Goal: Navigation & Orientation: Find specific page/section

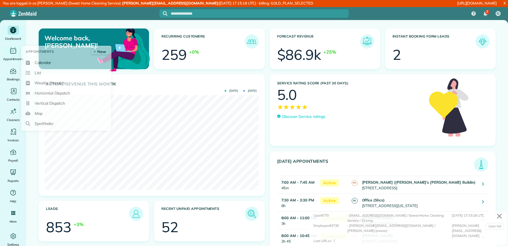
scroll to position [95, 214]
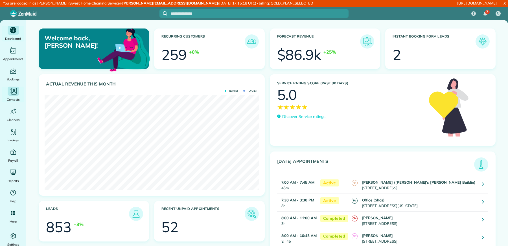
click at [13, 90] on icon "Main" at bounding box center [13, 91] width 8 height 8
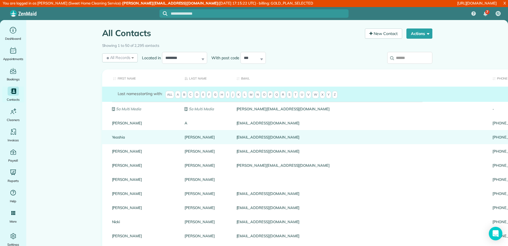
click at [185, 135] on link "[PERSON_NAME]" at bounding box center [206, 137] width 43 height 4
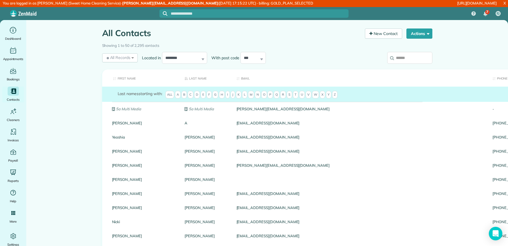
click at [414, 63] on input "search" at bounding box center [409, 58] width 45 height 12
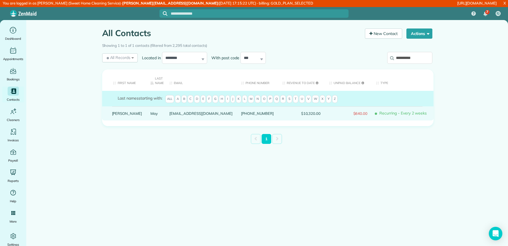
type input "**********"
click at [151, 113] on link "May" at bounding box center [156, 114] width 10 height 4
